Goal: Navigation & Orientation: Find specific page/section

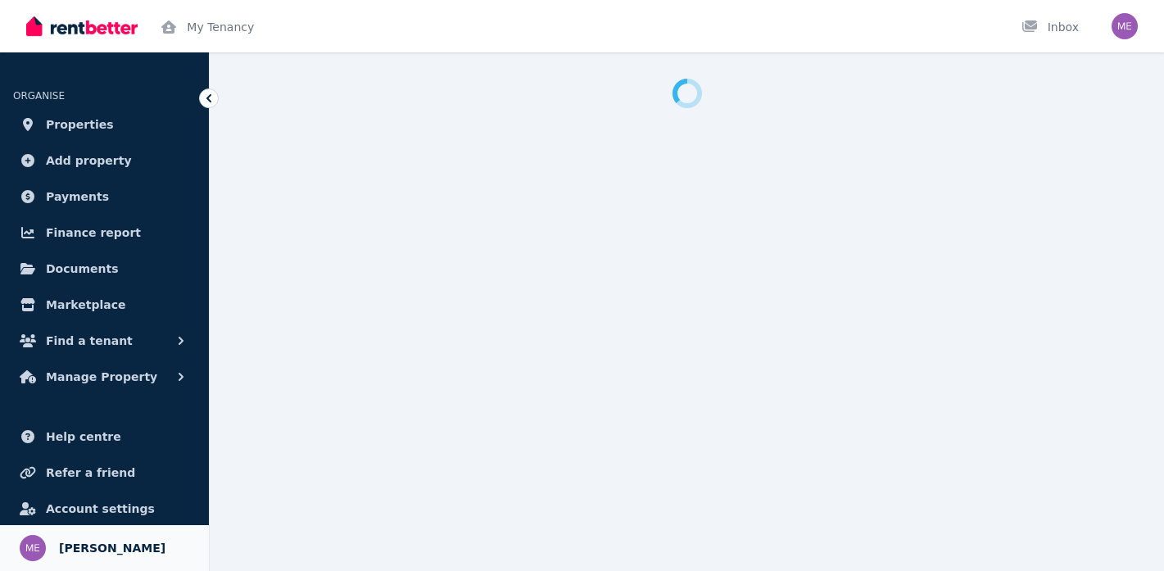
click at [92, 551] on span "[PERSON_NAME]" at bounding box center [112, 548] width 107 height 20
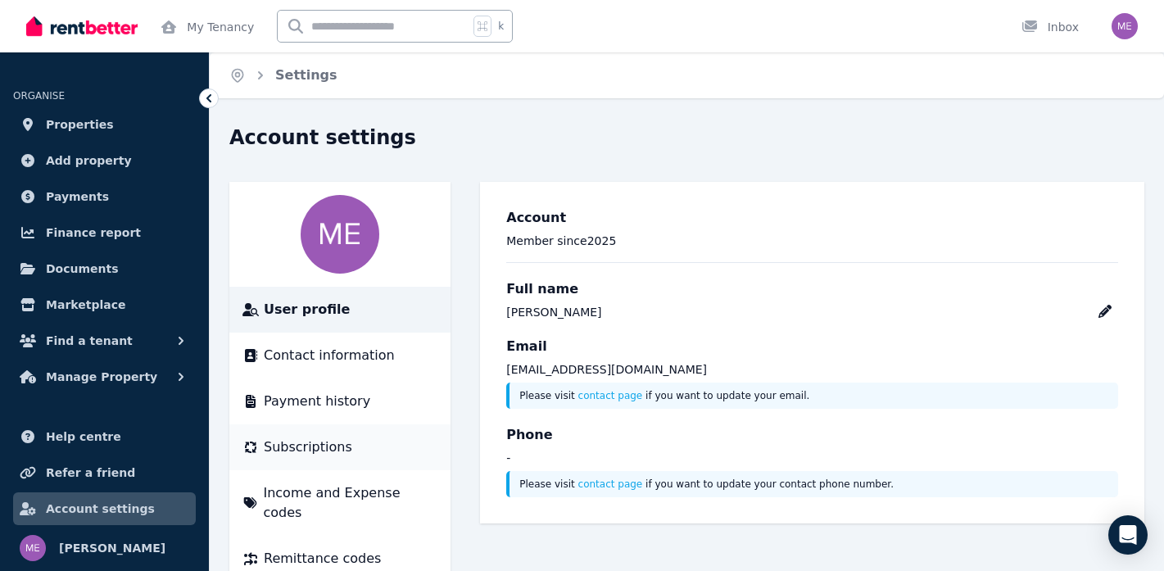
click at [297, 433] on li "Subscriptions" at bounding box center [339, 447] width 221 height 46
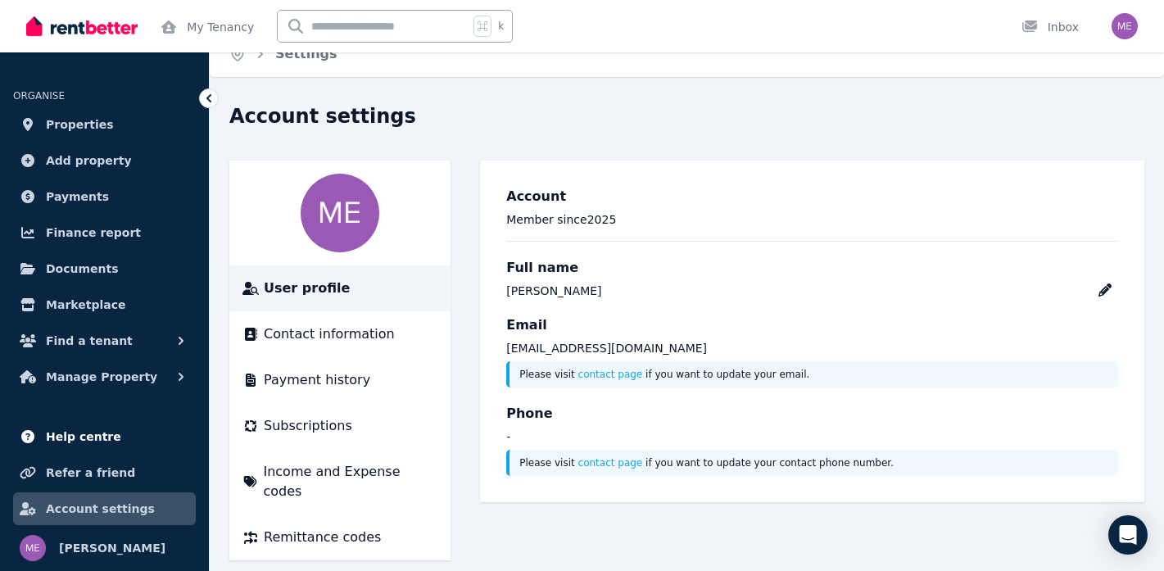
scroll to position [20, 0]
click at [97, 116] on span "Properties" at bounding box center [80, 125] width 68 height 20
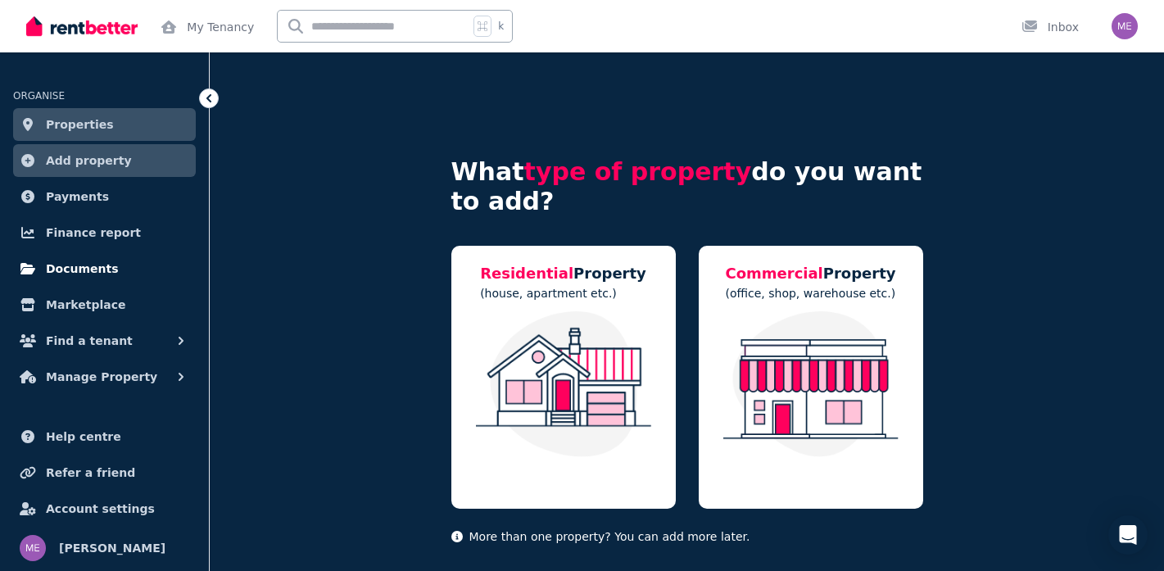
click at [98, 263] on span "Documents" at bounding box center [82, 269] width 73 height 20
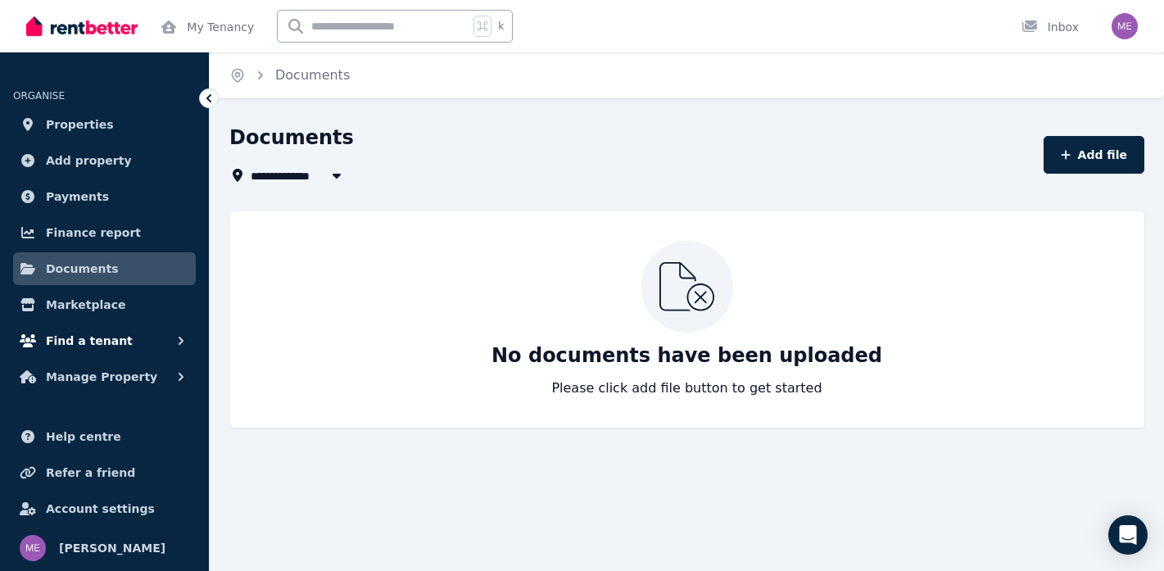
click at [115, 346] on span "Find a tenant" at bounding box center [89, 341] width 87 height 20
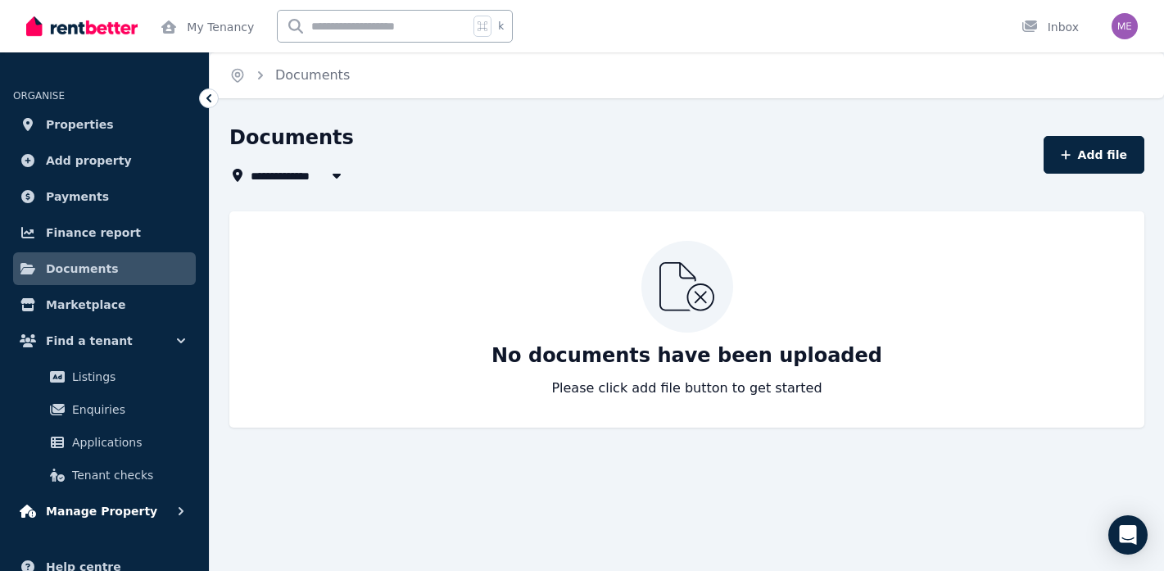
click at [111, 513] on span "Manage Property" at bounding box center [101, 511] width 111 height 20
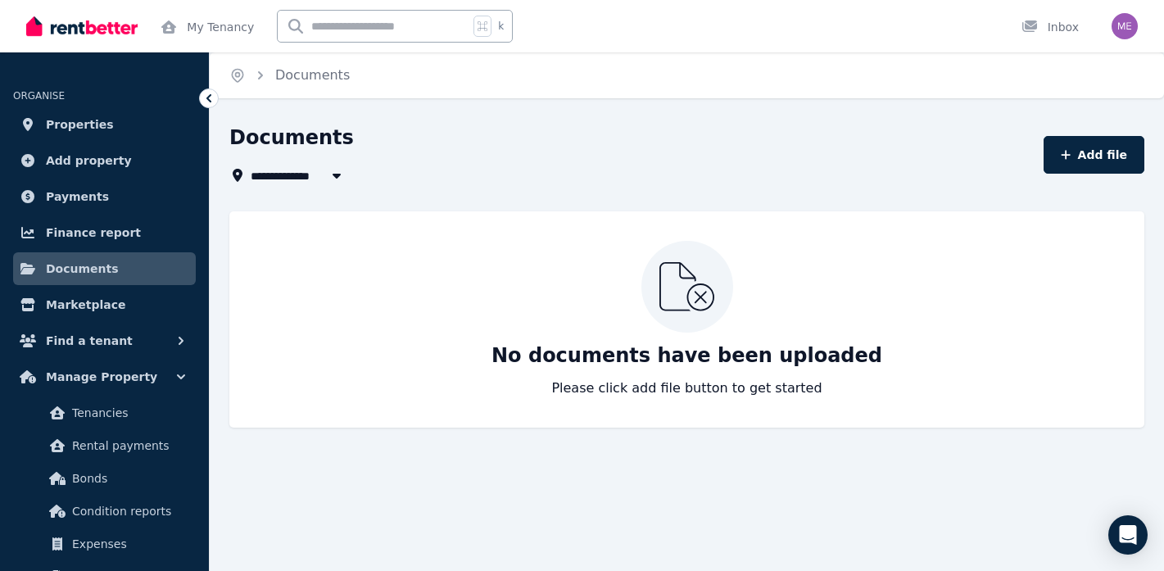
click at [1120, 29] on img "button" at bounding box center [1125, 26] width 26 height 26
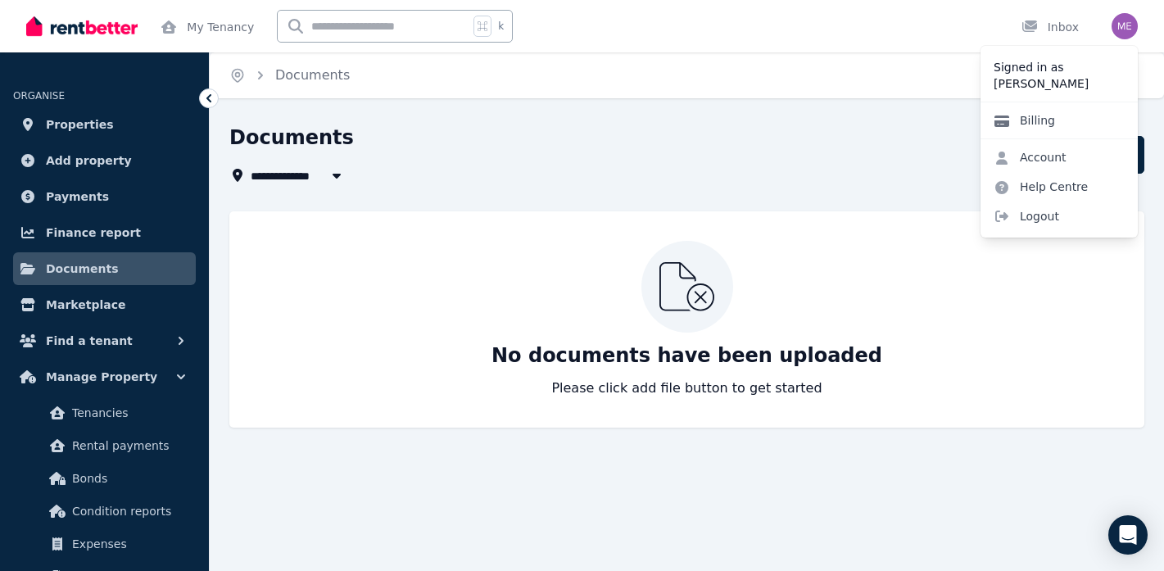
click at [1037, 125] on link "Billing" at bounding box center [1025, 120] width 88 height 29
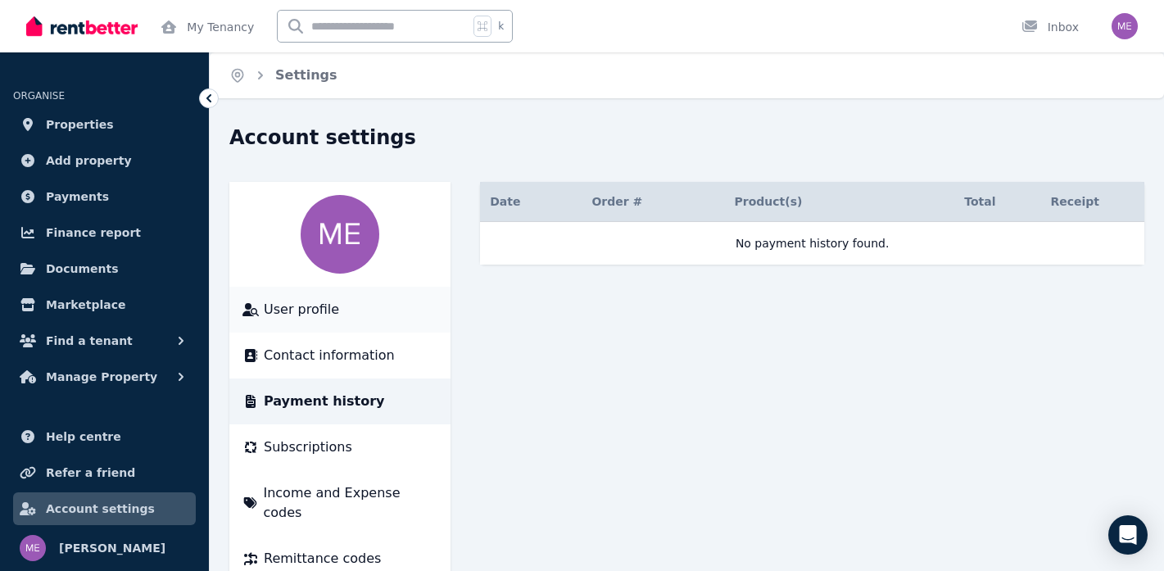
click at [324, 311] on span "User profile" at bounding box center [301, 310] width 75 height 20
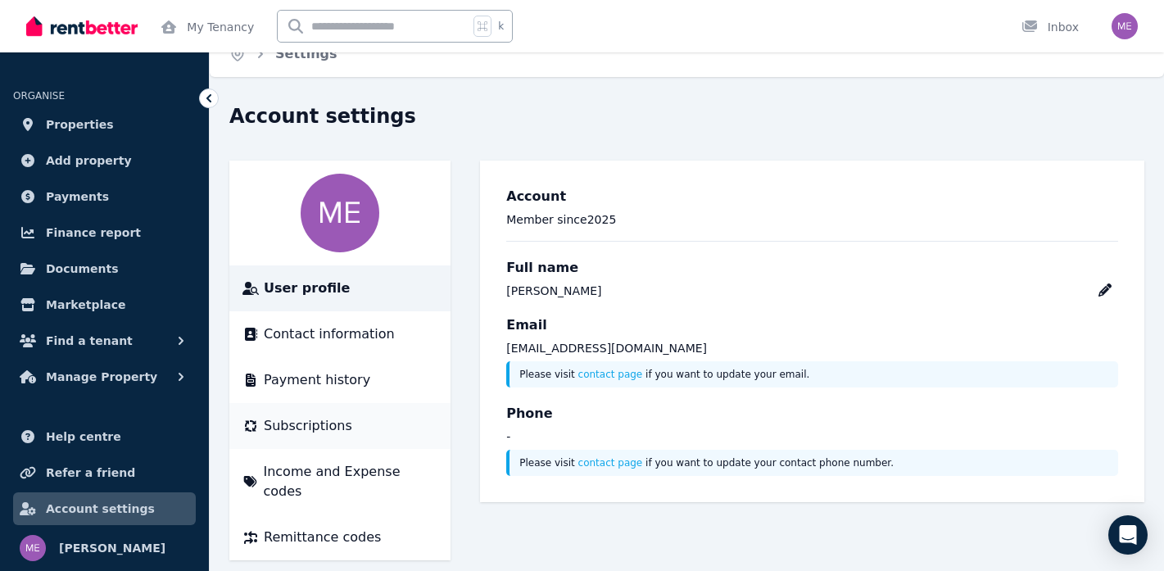
scroll to position [20, 0]
click at [330, 529] on span "Remittance codes" at bounding box center [322, 539] width 117 height 20
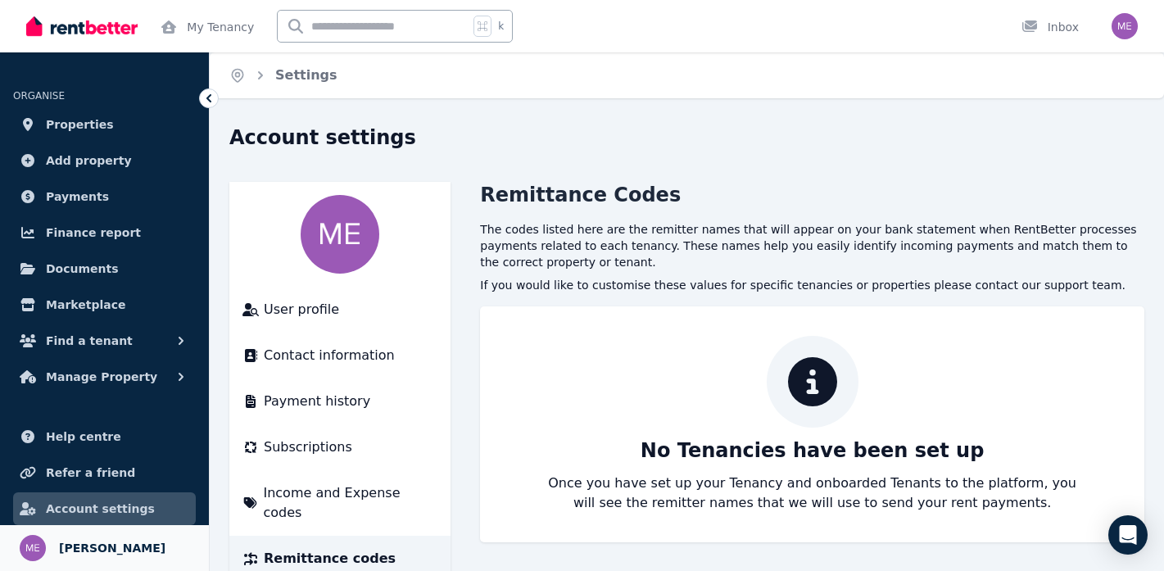
click at [130, 547] on span "[PERSON_NAME]" at bounding box center [112, 548] width 107 height 20
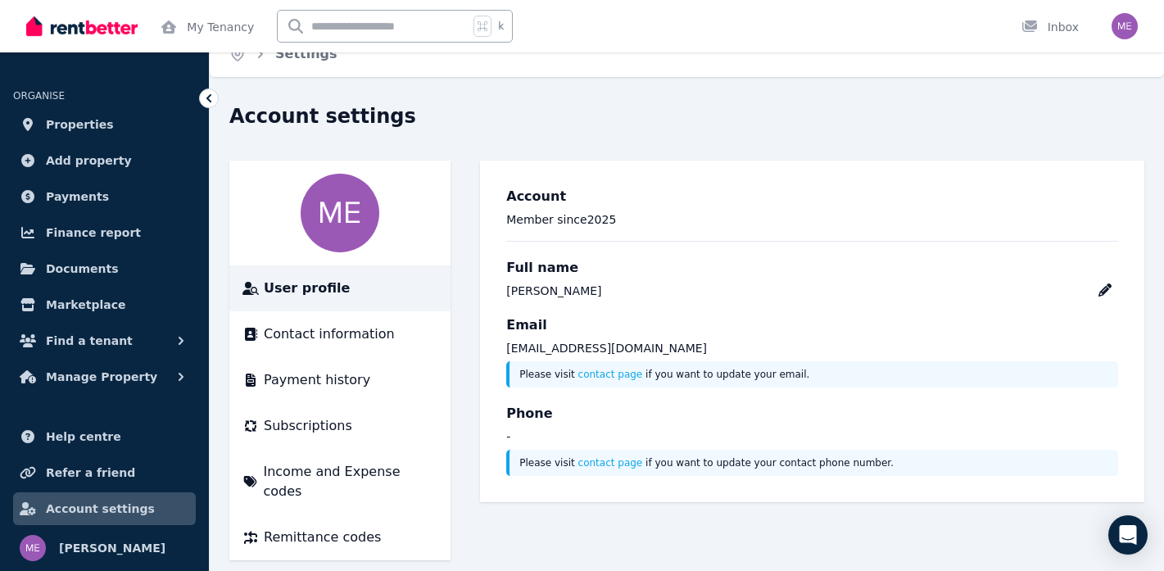
scroll to position [20, 0]
click at [99, 125] on span "Properties" at bounding box center [80, 125] width 68 height 20
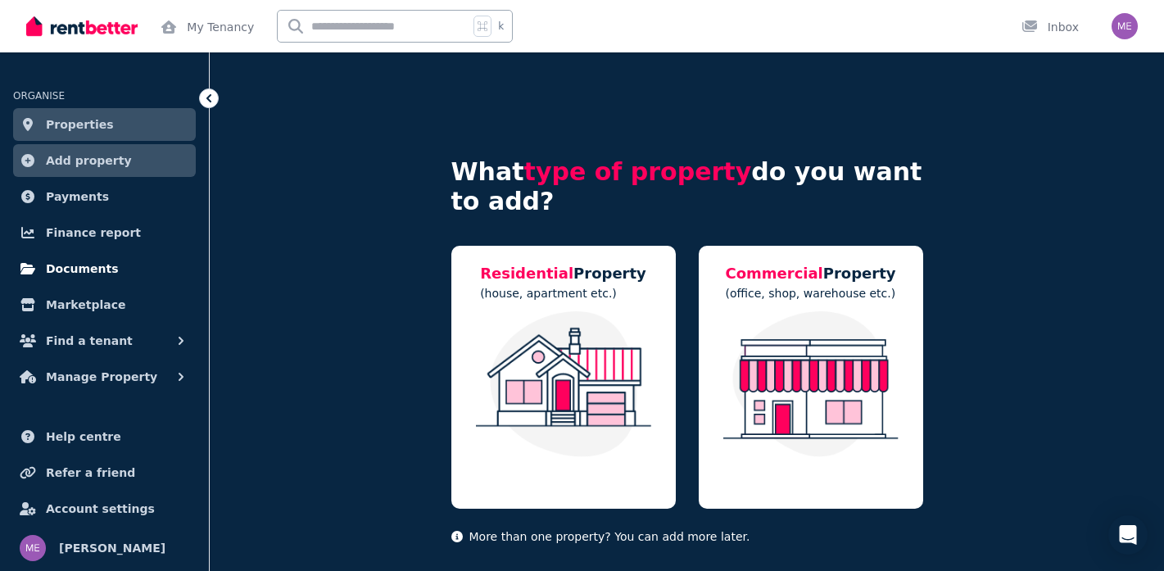
click at [125, 265] on link "Documents" at bounding box center [104, 268] width 183 height 33
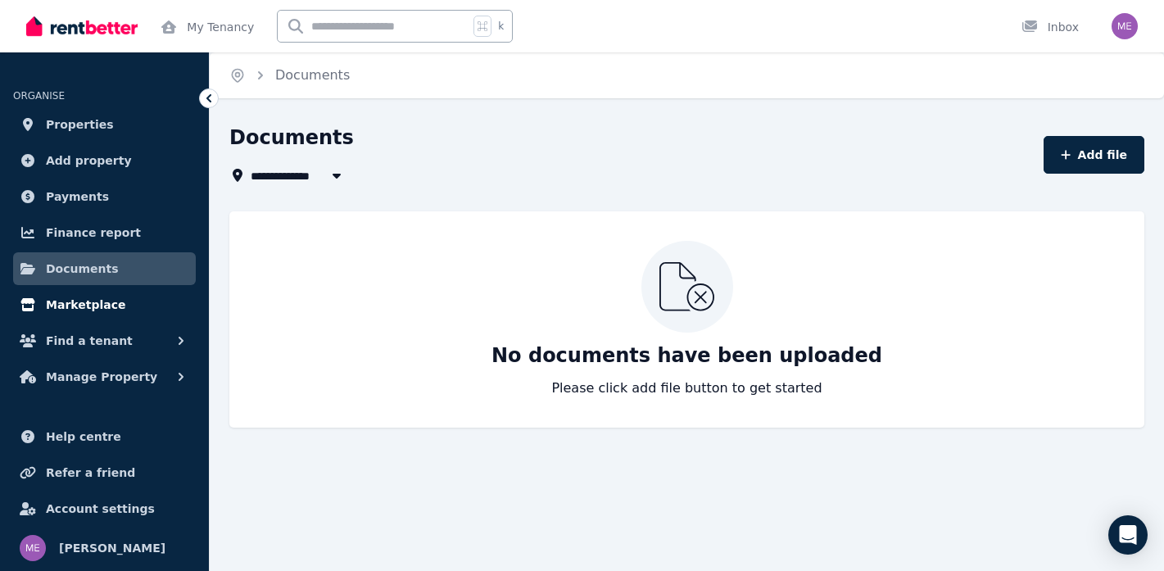
click at [117, 312] on link "Marketplace" at bounding box center [104, 304] width 183 height 33
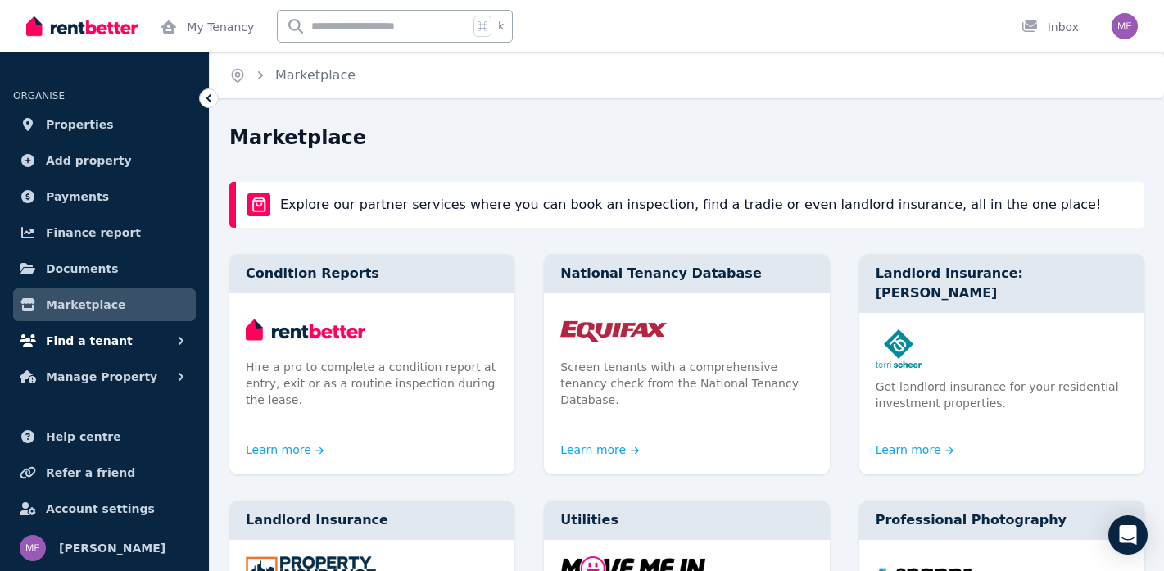
click at [120, 340] on button "Find a tenant" at bounding box center [104, 340] width 183 height 33
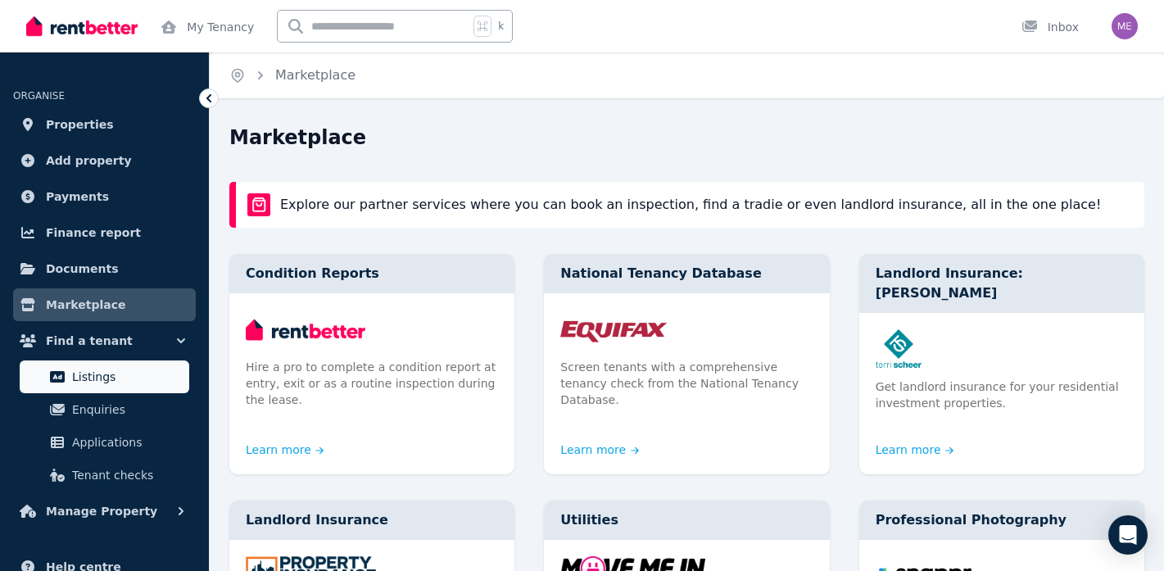
scroll to position [117, 0]
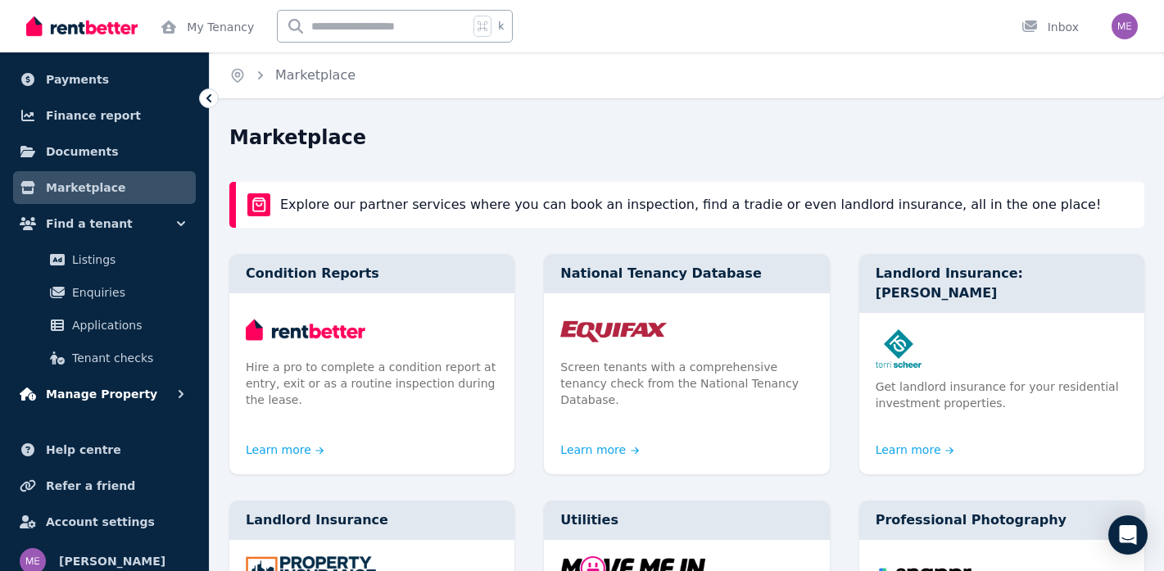
click at [116, 405] on button "Manage Property" at bounding box center [104, 394] width 183 height 33
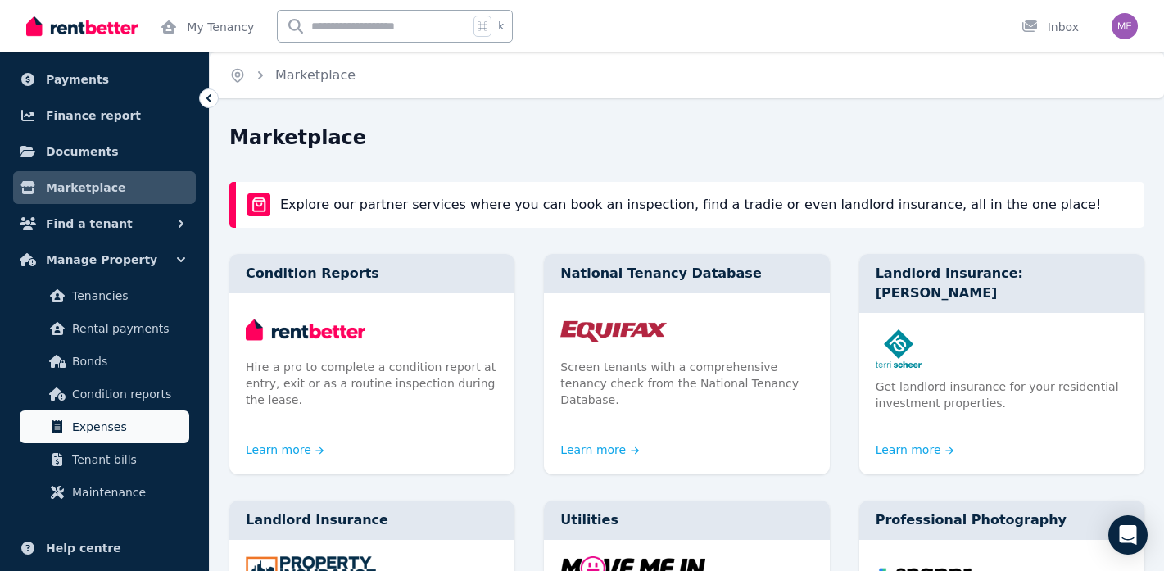
click at [109, 420] on span "Expenses" at bounding box center [127, 427] width 111 height 20
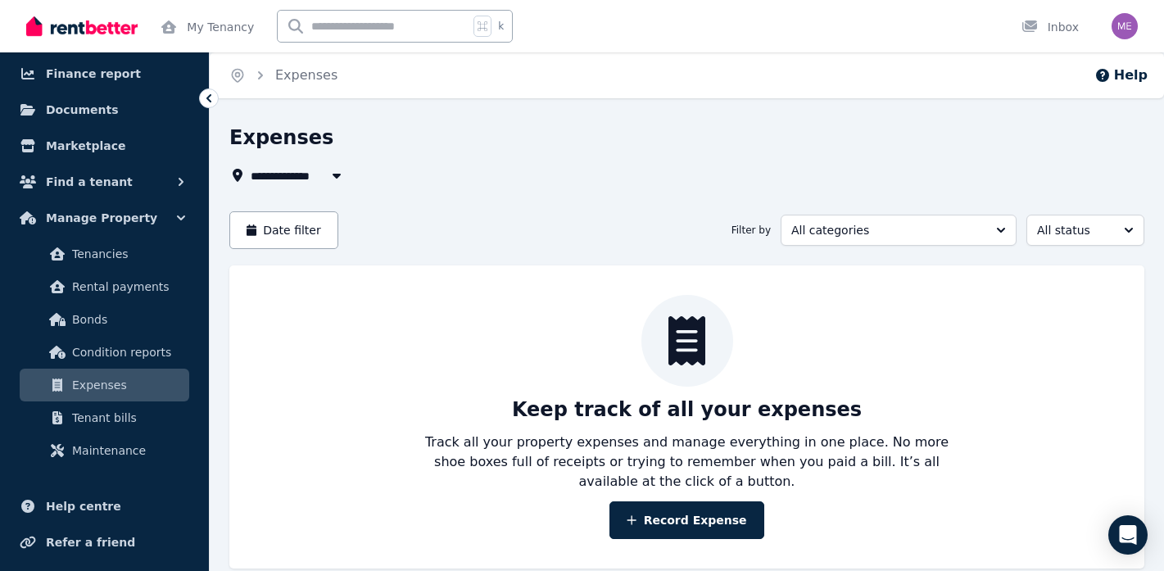
scroll to position [171, 0]
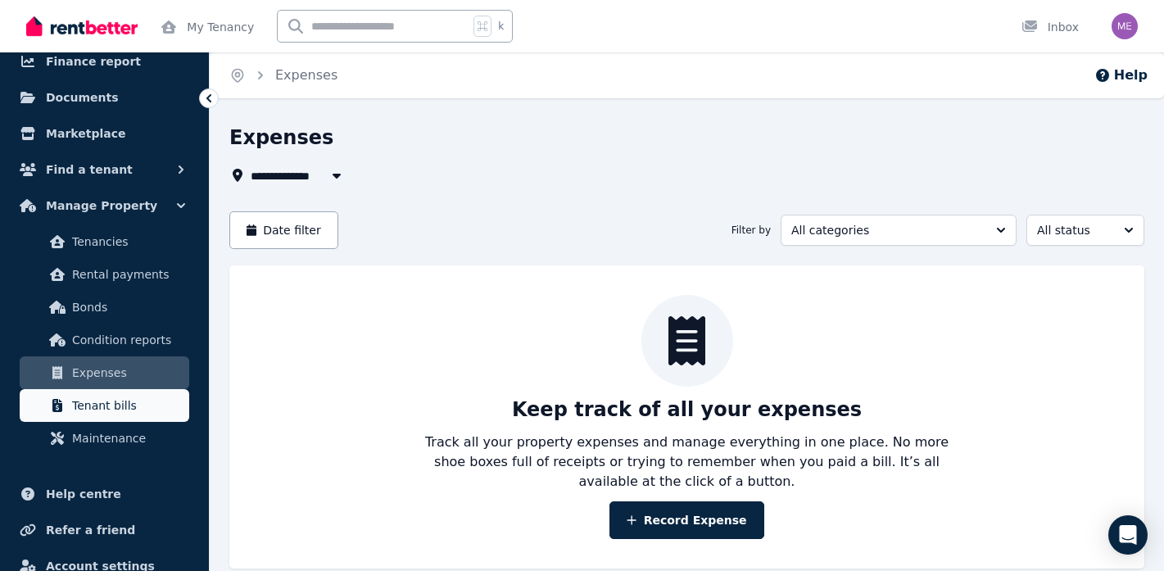
click at [106, 403] on span "Tenant bills" at bounding box center [127, 406] width 111 height 20
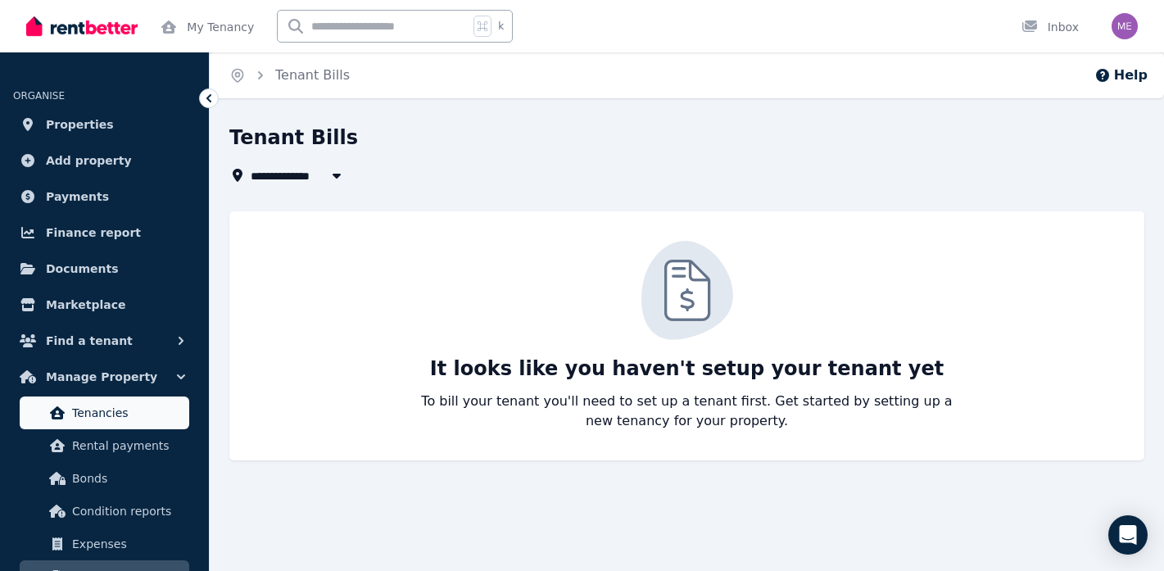
click at [98, 409] on span "Tenancies" at bounding box center [127, 413] width 111 height 20
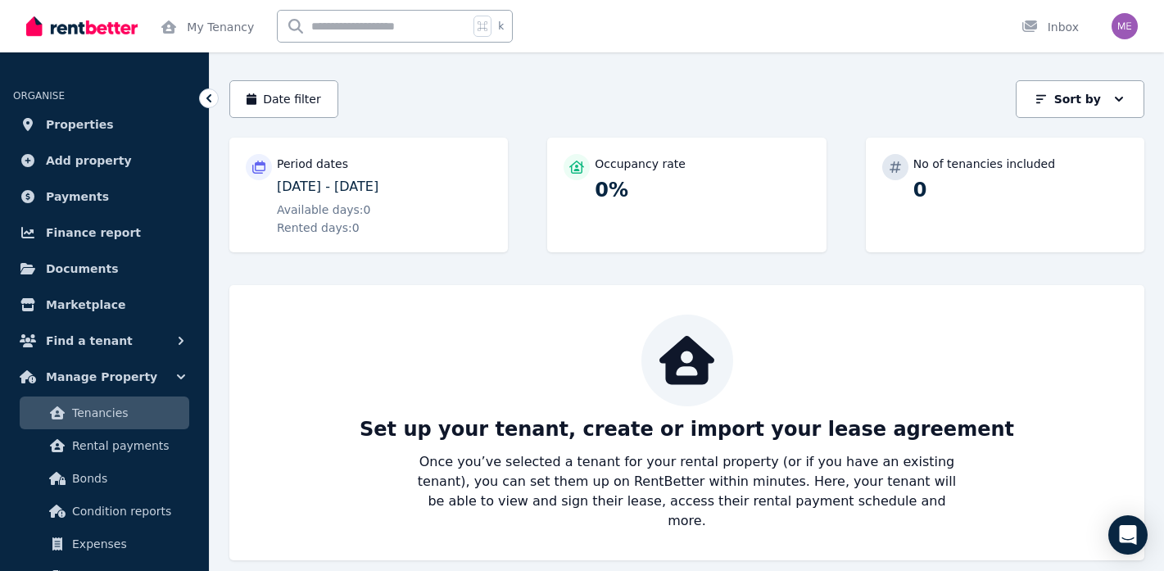
scroll to position [130, 0]
click at [373, 228] on div "Available days: 0 Rented days: 0" at bounding box center [384, 219] width 215 height 34
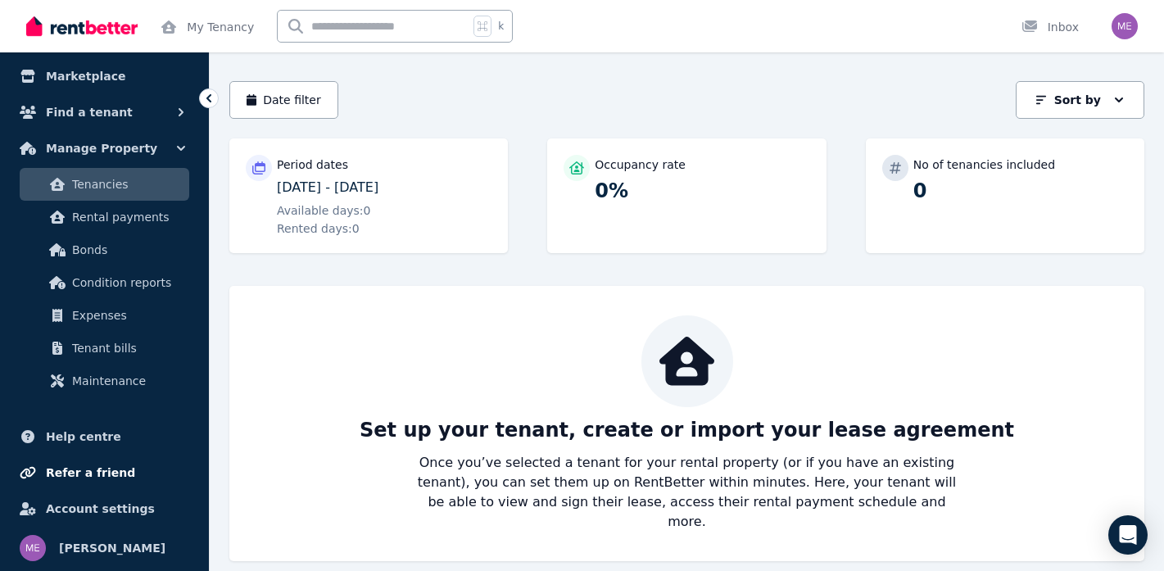
scroll to position [229, 0]
click at [129, 502] on span "Account settings" at bounding box center [100, 509] width 109 height 20
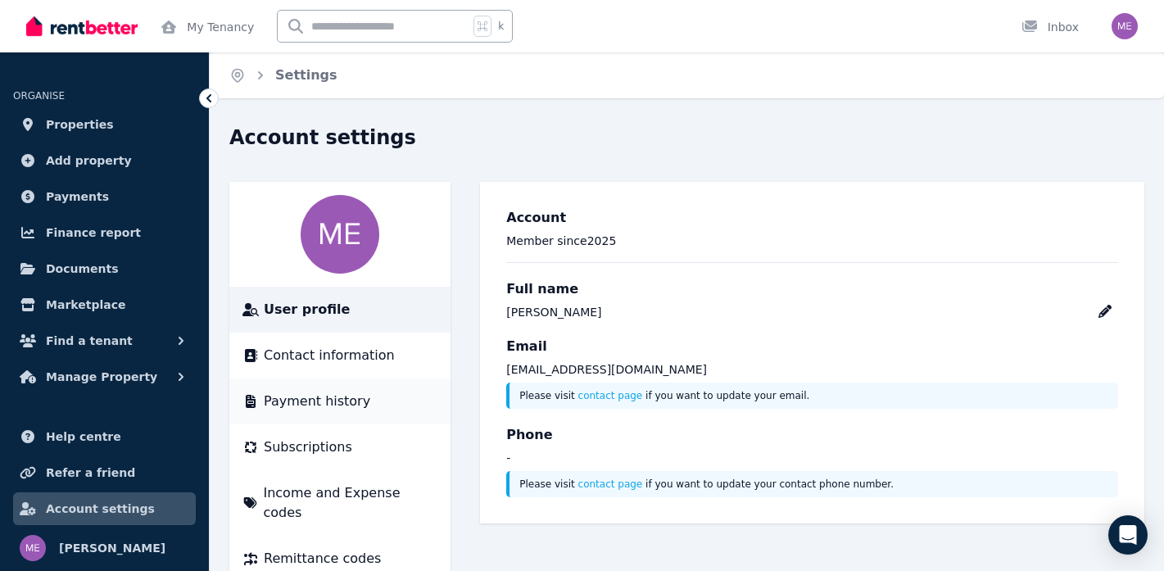
click at [402, 415] on li "Payment history" at bounding box center [339, 402] width 221 height 46
click at [308, 407] on span "Payment history" at bounding box center [317, 402] width 107 height 20
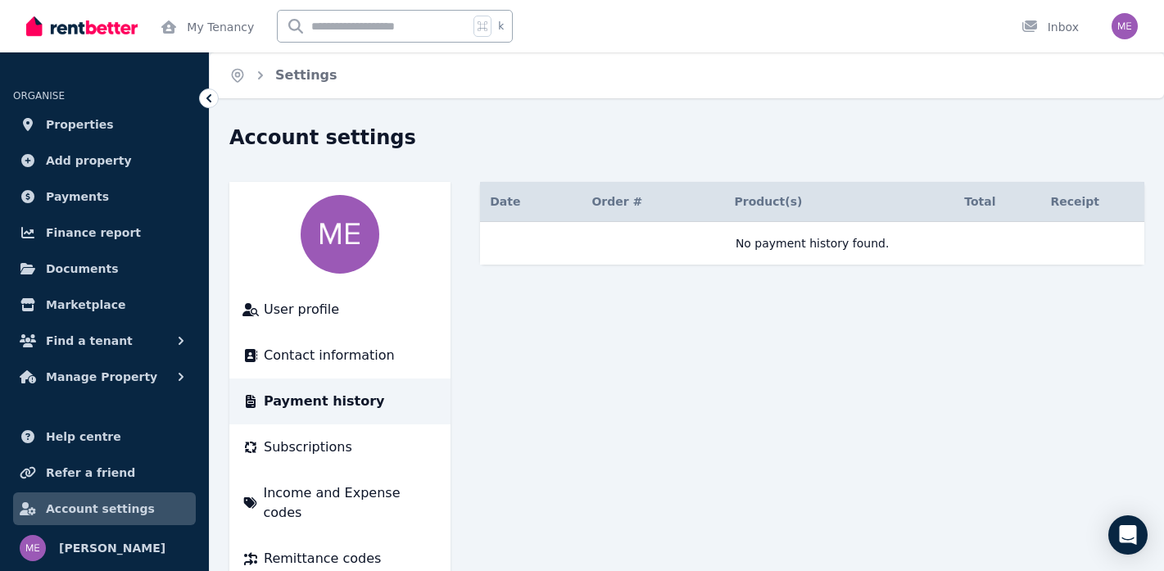
click at [637, 232] on td "No payment history found." at bounding box center [812, 243] width 665 height 43
click at [1121, 30] on img "button" at bounding box center [1125, 26] width 26 height 26
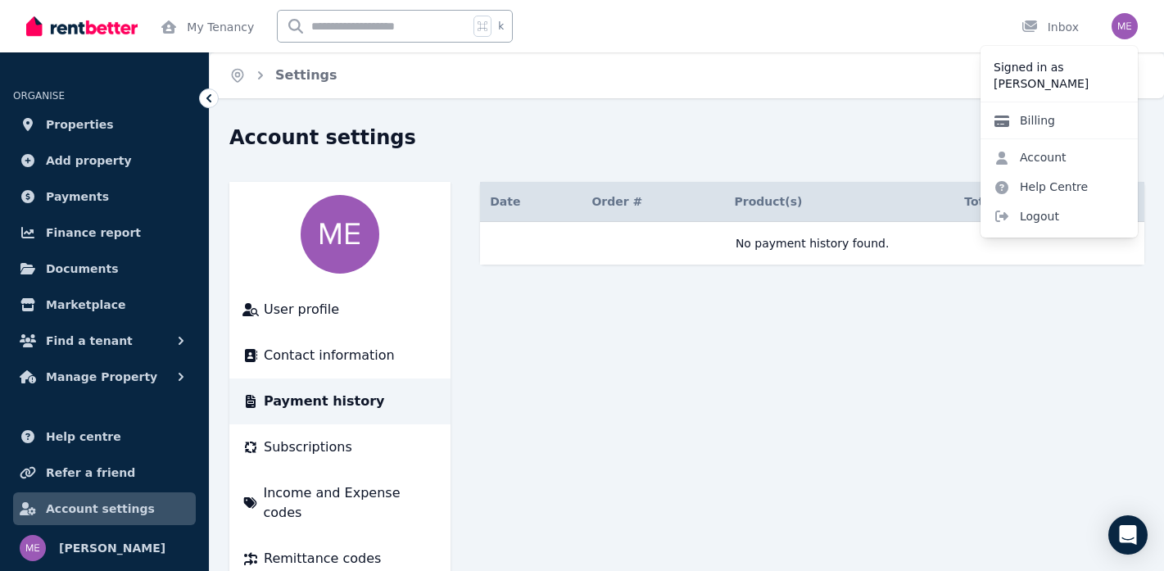
click at [1048, 120] on link "Billing" at bounding box center [1025, 120] width 88 height 29
click at [1052, 165] on link "Account" at bounding box center [1030, 157] width 99 height 29
